Goal: Information Seeking & Learning: Check status

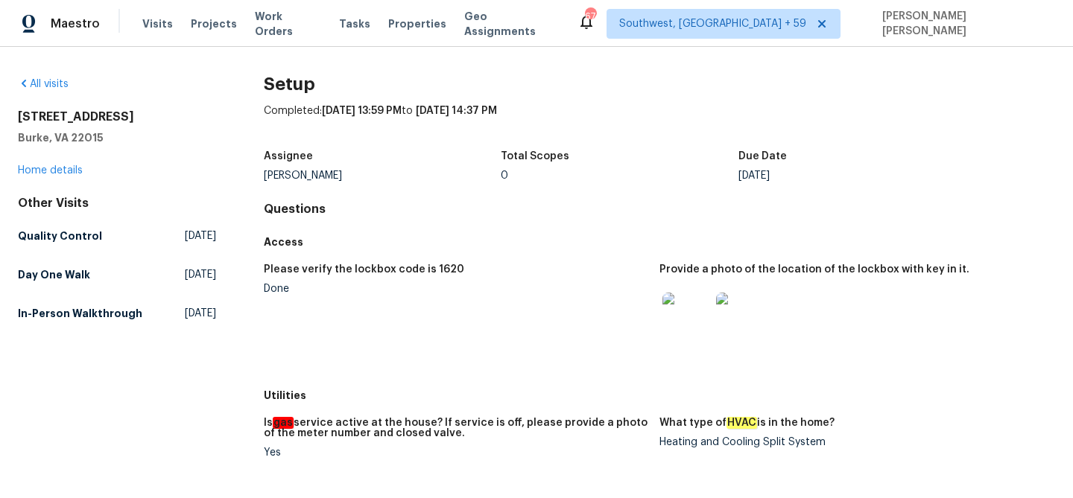
scroll to position [907, 0]
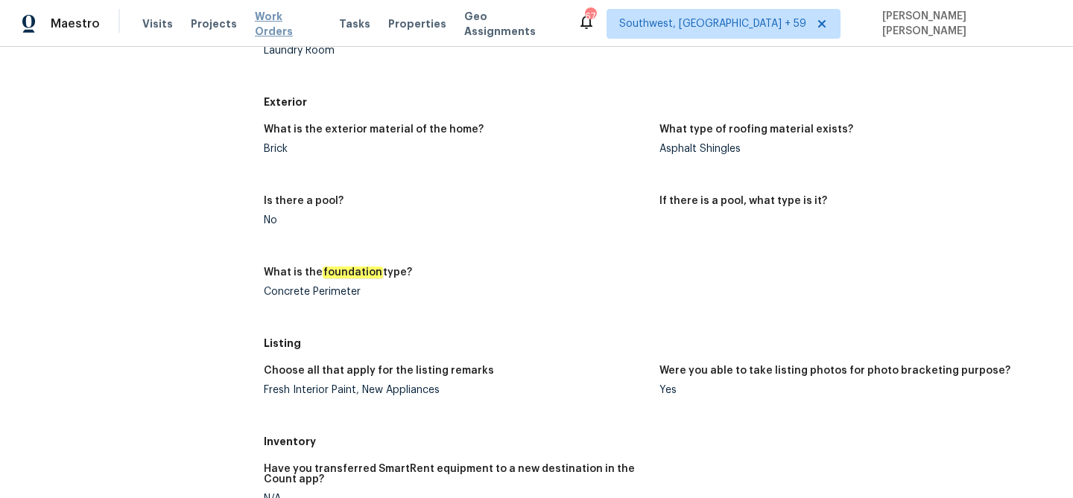
click at [294, 28] on span "Work Orders" at bounding box center [288, 24] width 66 height 30
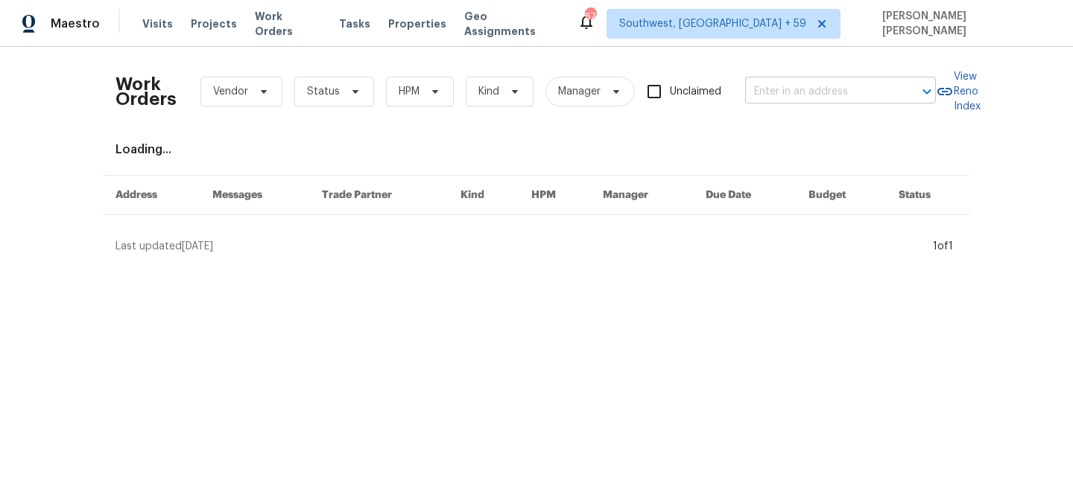
click at [774, 92] on input "text" at bounding box center [819, 91] width 149 height 23
paste input "[STREET_ADDRESS]"
type input "[STREET_ADDRESS]"
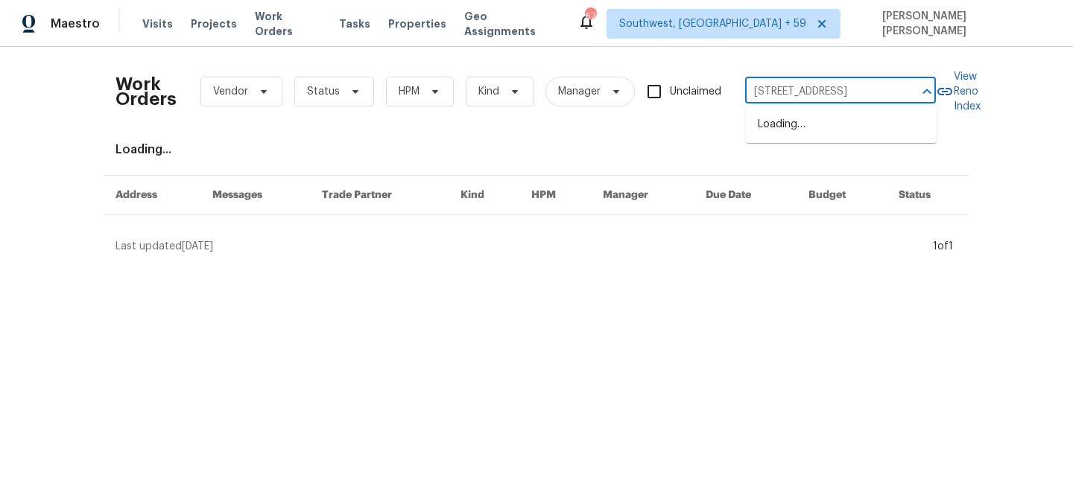
scroll to position [0, 39]
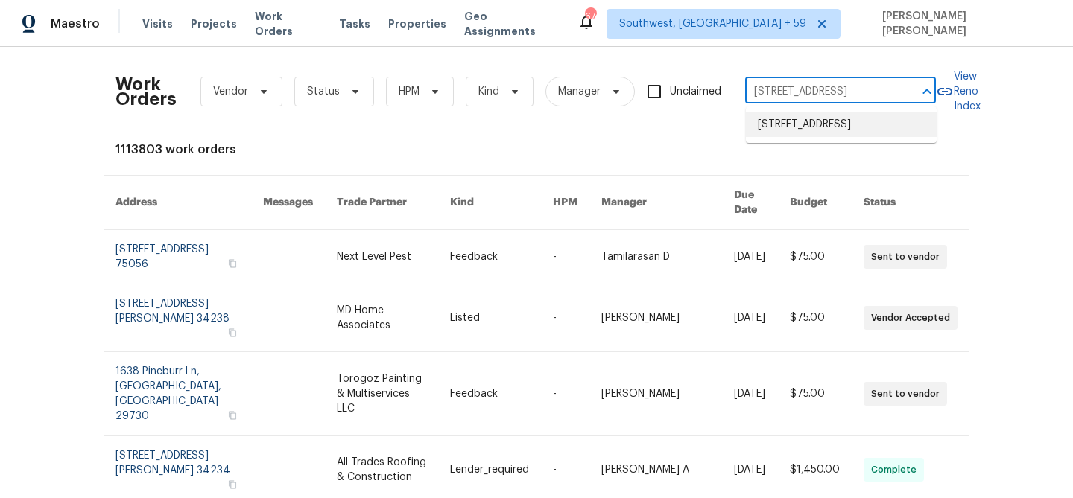
click at [791, 124] on li "[STREET_ADDRESS]" at bounding box center [841, 125] width 191 height 25
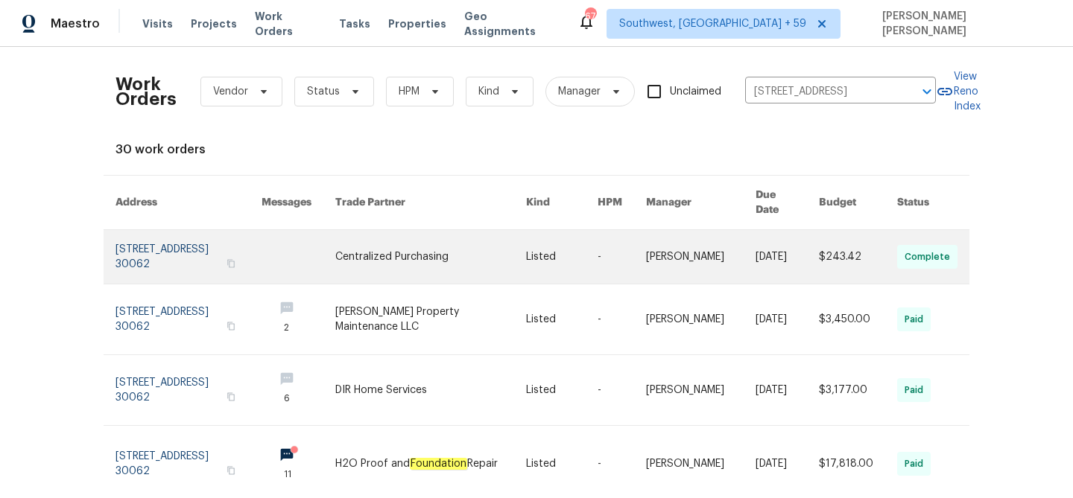
click at [758, 239] on link at bounding box center [787, 257] width 63 height 54
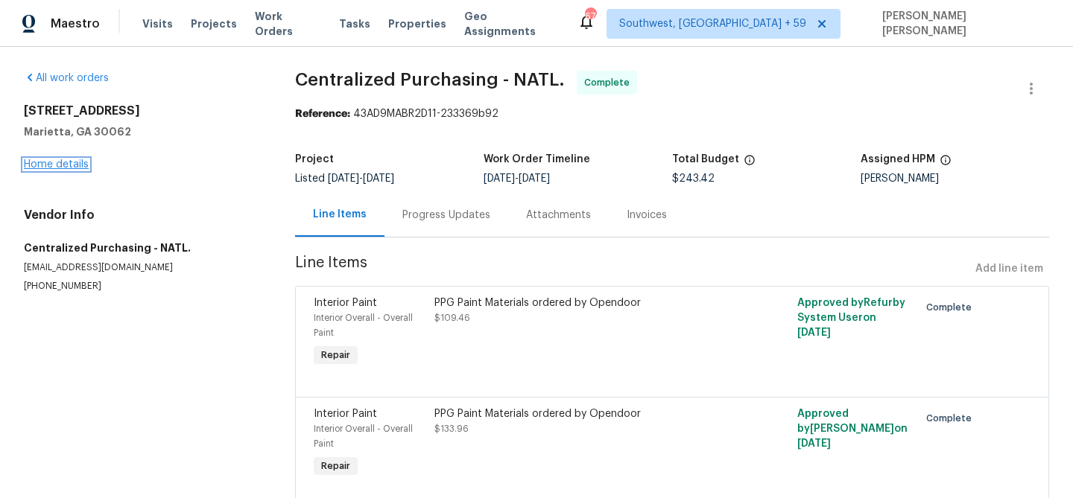
click at [66, 165] on link "Home details" at bounding box center [56, 164] width 65 height 10
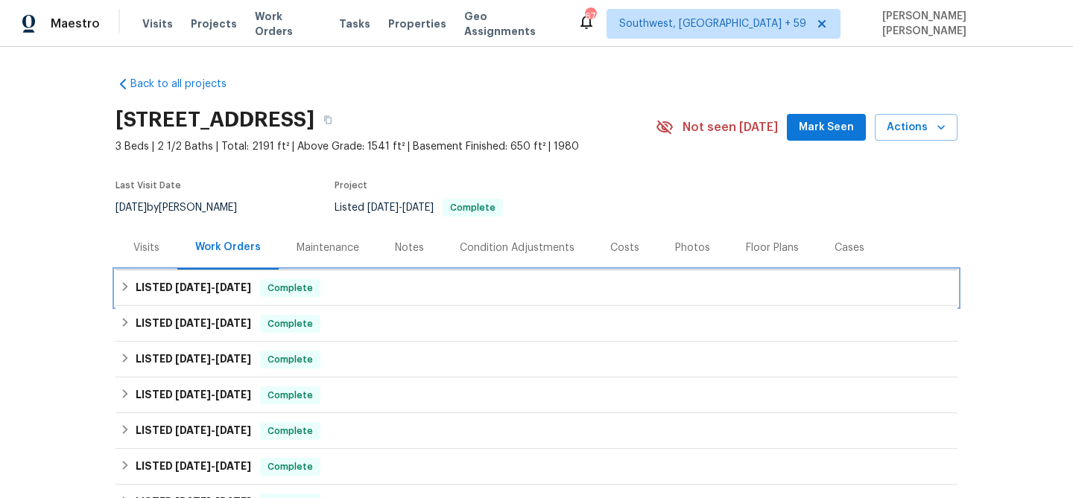
click at [266, 291] on div "LISTED [DATE] - [DATE] Complete" at bounding box center [536, 288] width 833 height 18
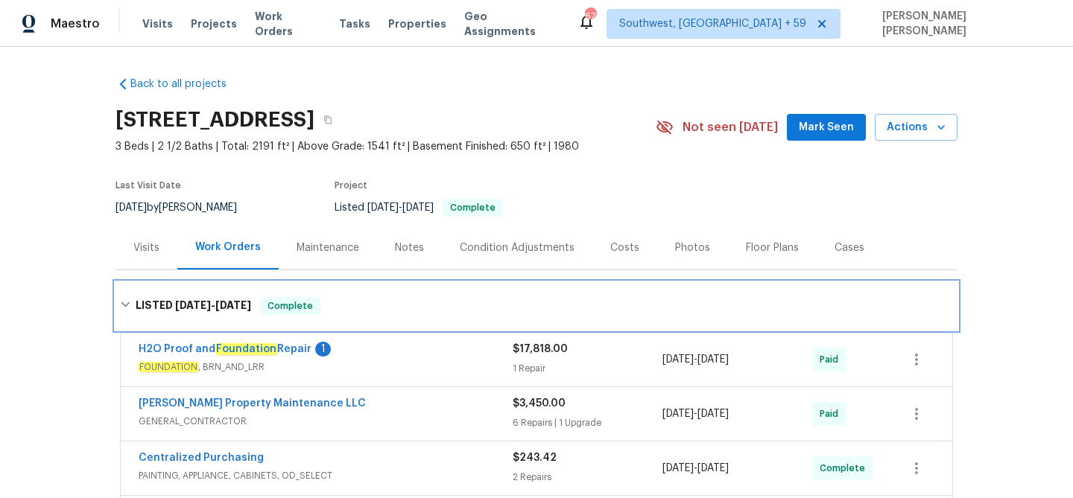
scroll to position [156, 0]
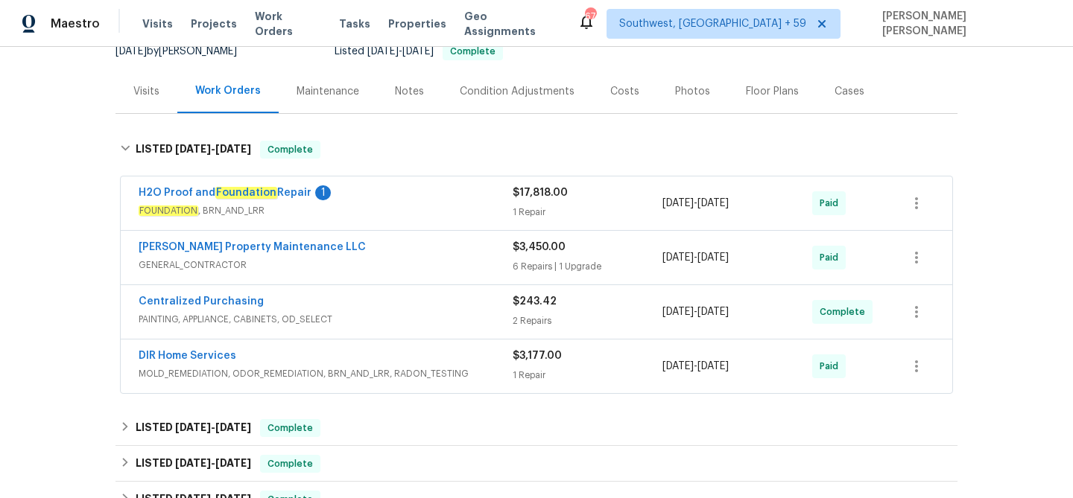
click at [447, 215] on span "FOUNDATION , BRN_AND_LRR" at bounding box center [326, 210] width 374 height 15
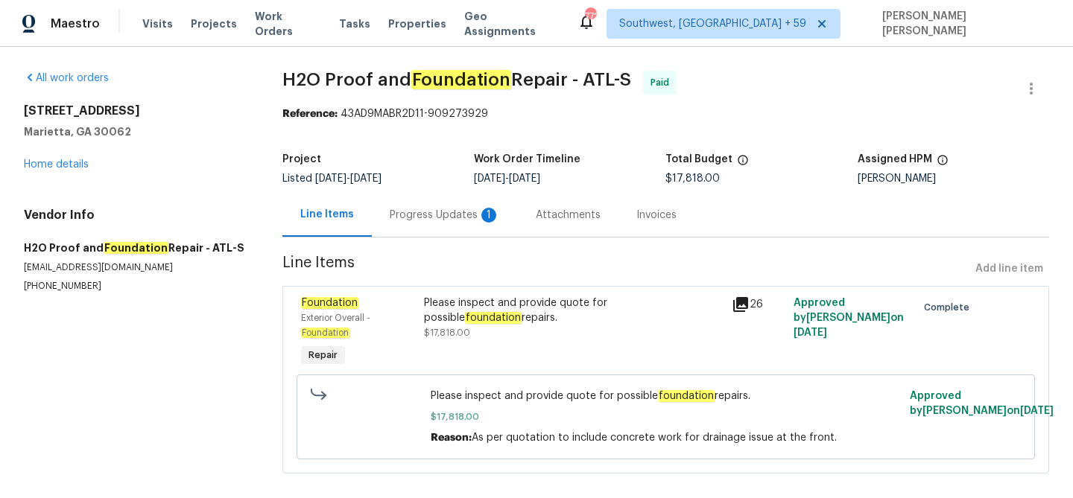
click at [426, 203] on div "Progress Updates 1" at bounding box center [445, 215] width 146 height 44
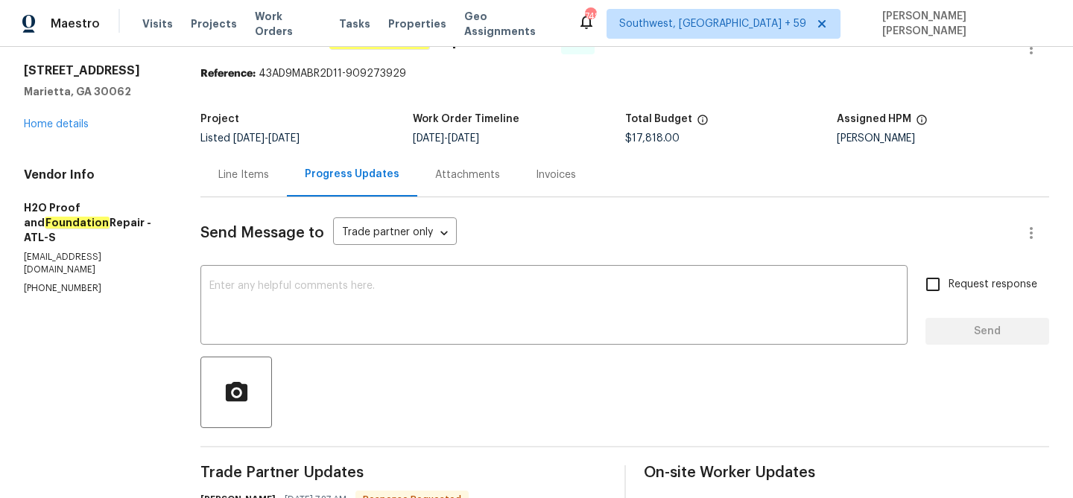
scroll to position [14, 0]
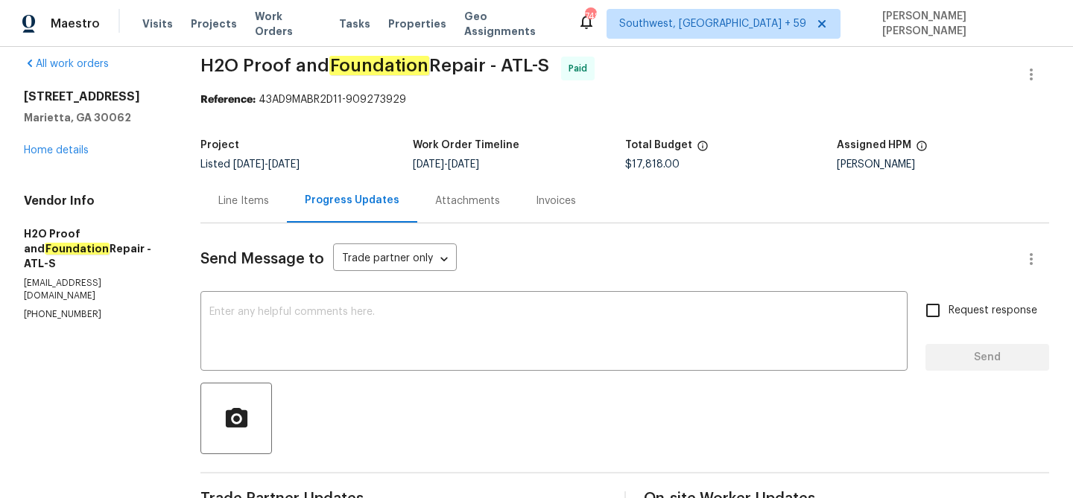
click at [255, 212] on div "Line Items" at bounding box center [243, 201] width 86 height 44
